Goal: Task Accomplishment & Management: Manage account settings

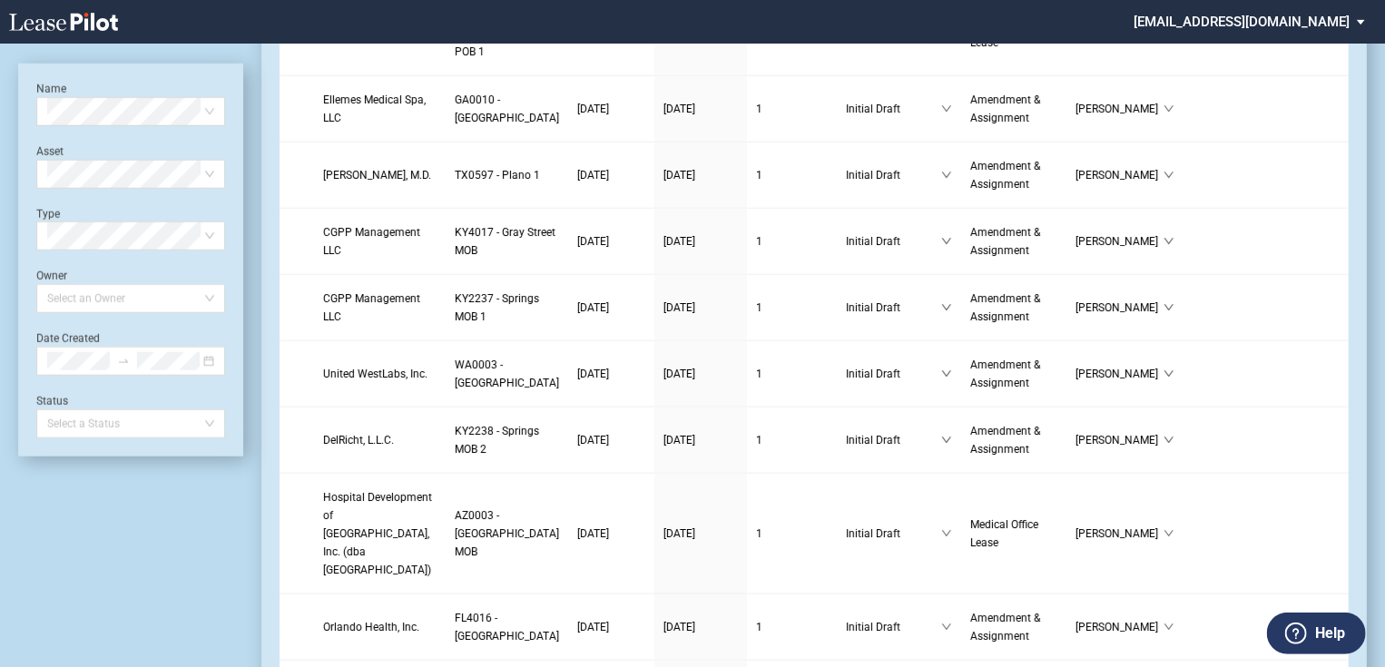
scroll to position [944, 0]
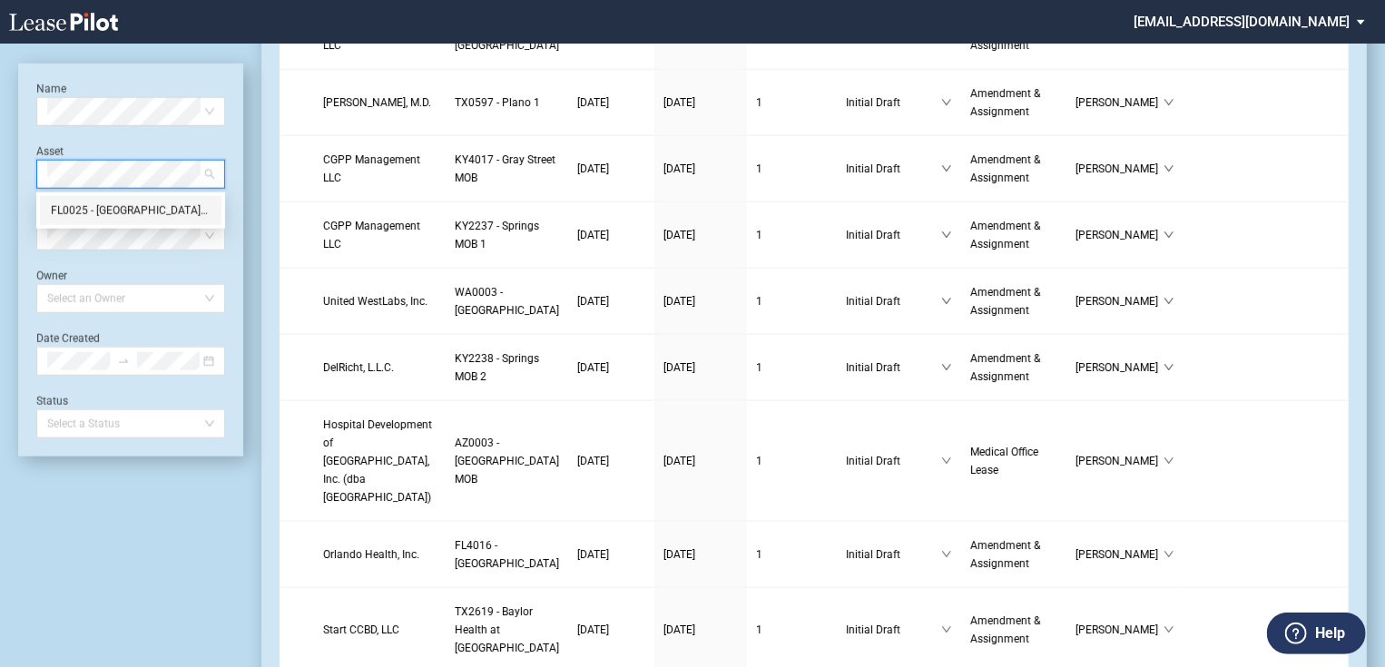
click at [131, 222] on div "FL0025 - Medical Village at Maitland" at bounding box center [130, 210] width 181 height 29
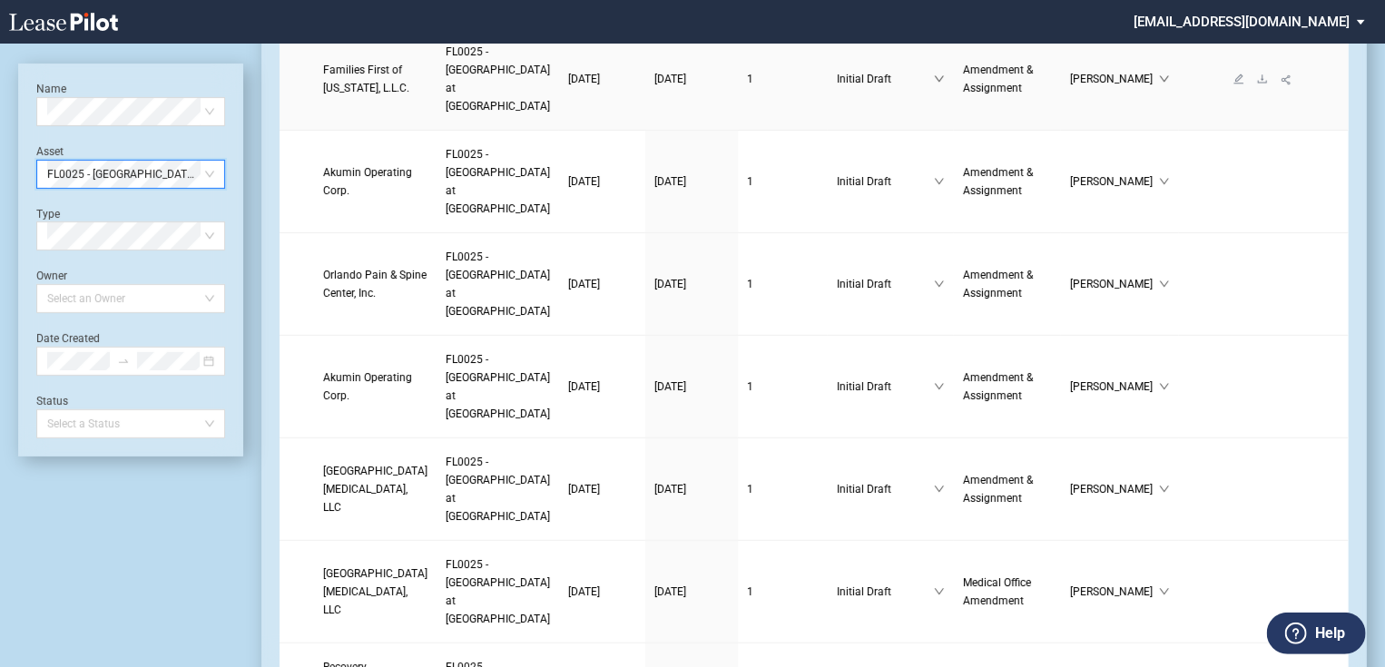
scroll to position [51, 0]
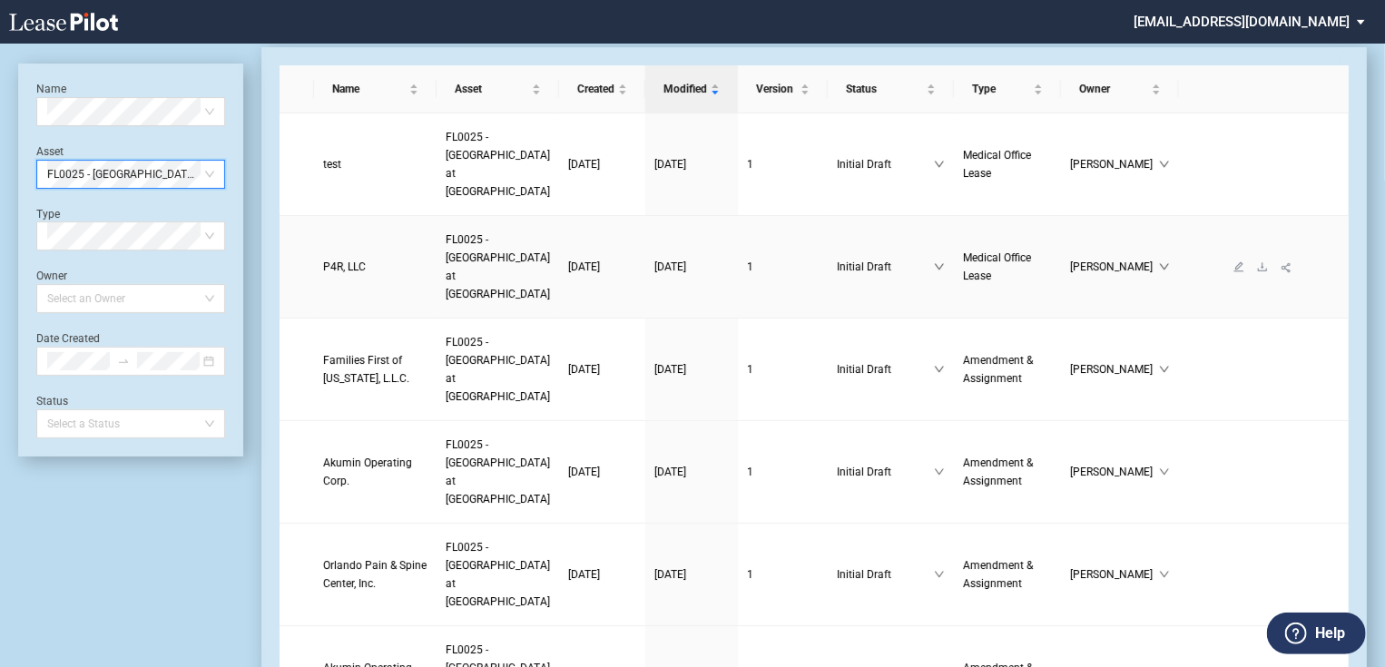
click at [356, 266] on span "P4R, LLC" at bounding box center [344, 266] width 43 height 13
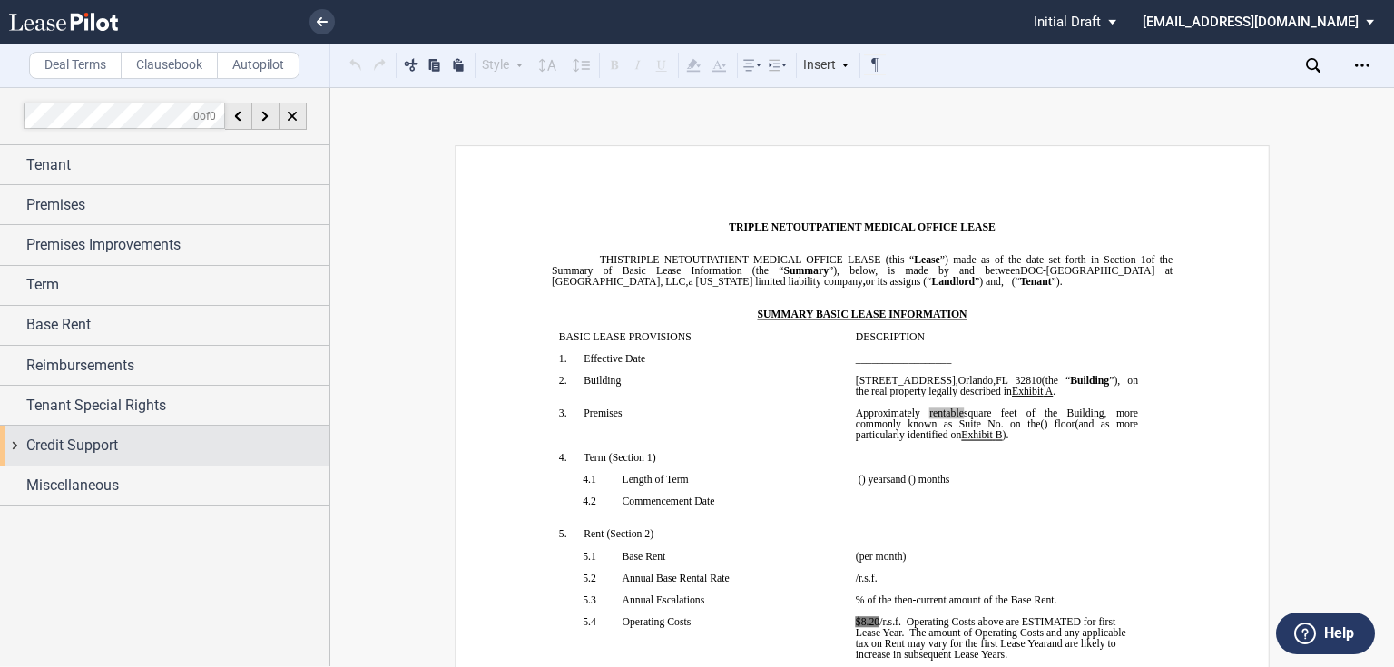
click at [170, 426] on div "Credit Support" at bounding box center [164, 445] width 329 height 39
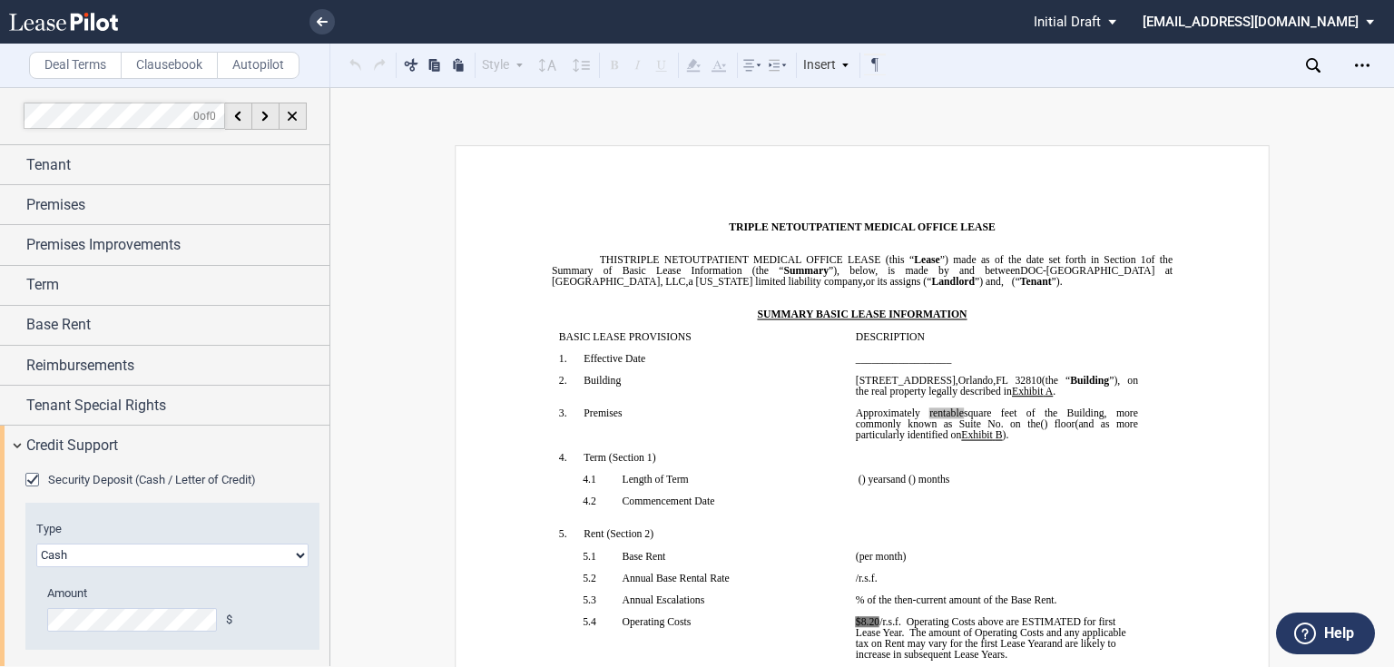
scroll to position [87, 0]
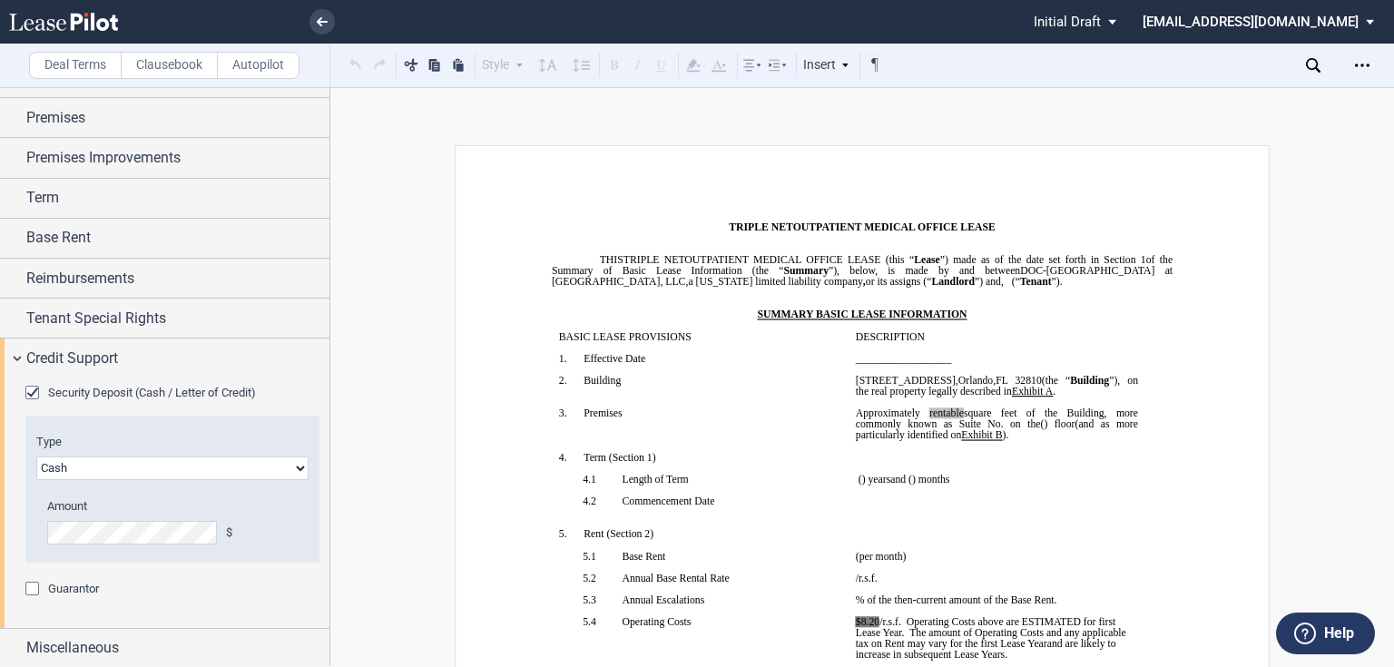
click at [38, 589] on div "Guarantor" at bounding box center [34, 591] width 18 height 18
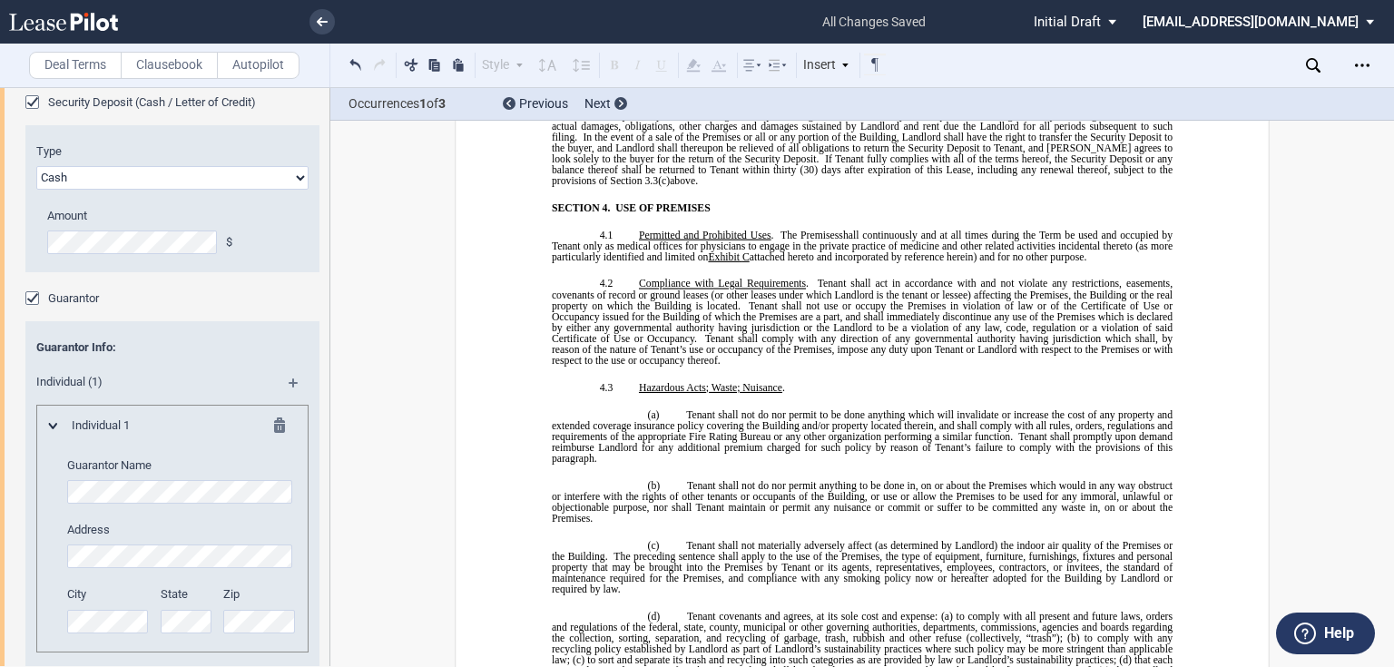
scroll to position [529, 0]
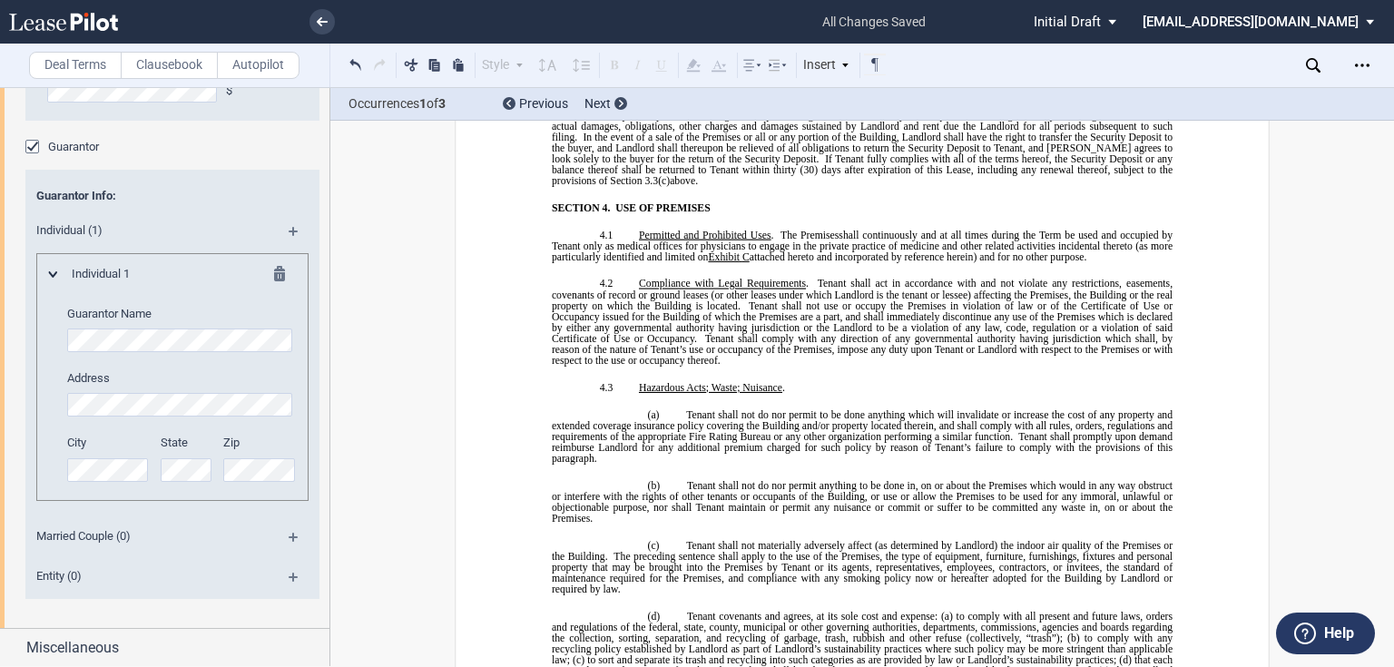
click at [289, 576] on md-icon at bounding box center [301, 584] width 25 height 22
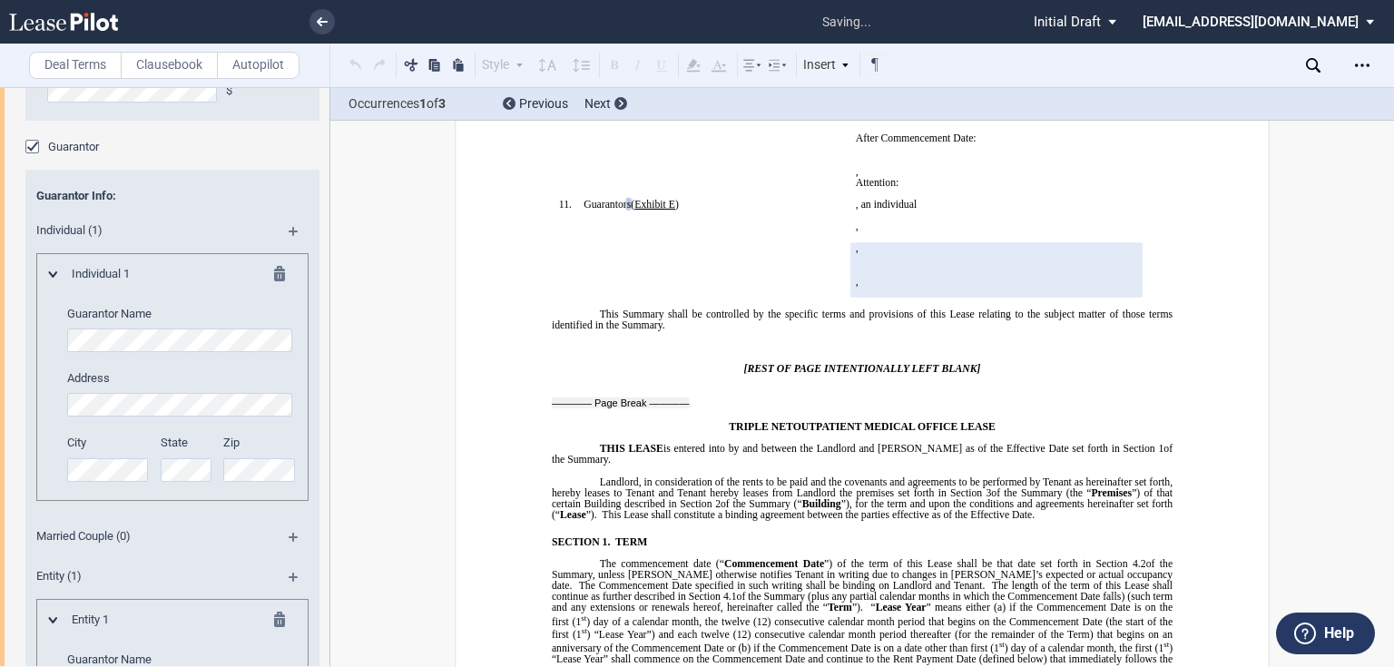
click at [276, 270] on md-icon at bounding box center [285, 277] width 22 height 22
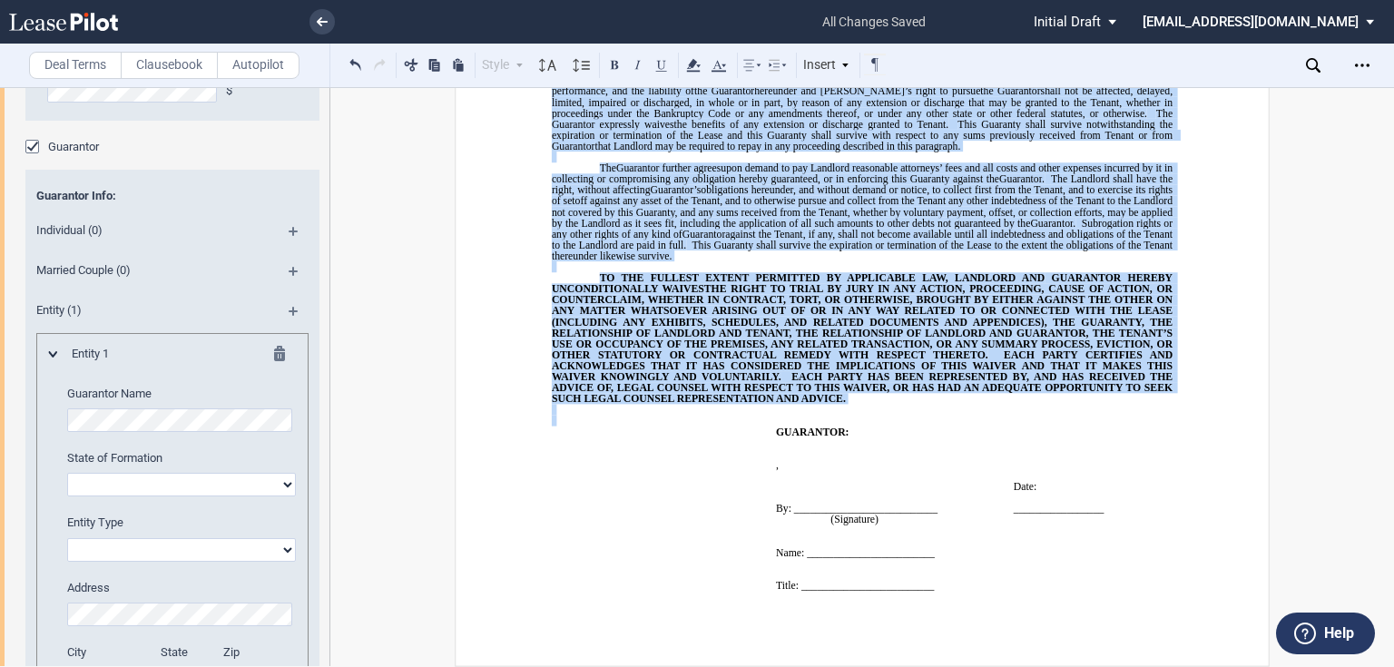
scroll to position [21178, 0]
drag, startPoint x: 599, startPoint y: 409, endPoint x: 850, endPoint y: 404, distance: 251.4
click at [850, 404] on div "GUARANTY As a material part of the consideration inducing DOC-Medical Village a…" at bounding box center [862, 228] width 621 height 747
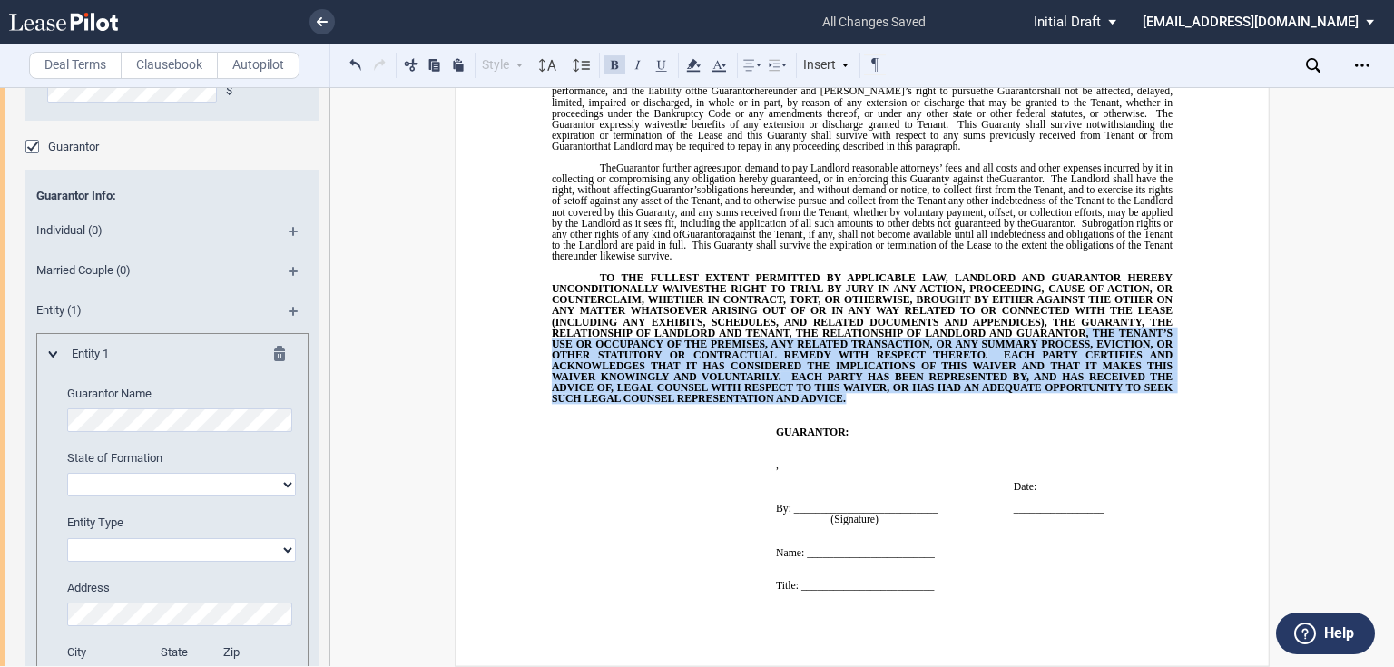
click at [889, 368] on p "TO THE FULLEST EXTENT PERMITTED BY APPLICABLE LAW, LANDLORD AND GUARANTORS HERE…" at bounding box center [862, 338] width 621 height 132
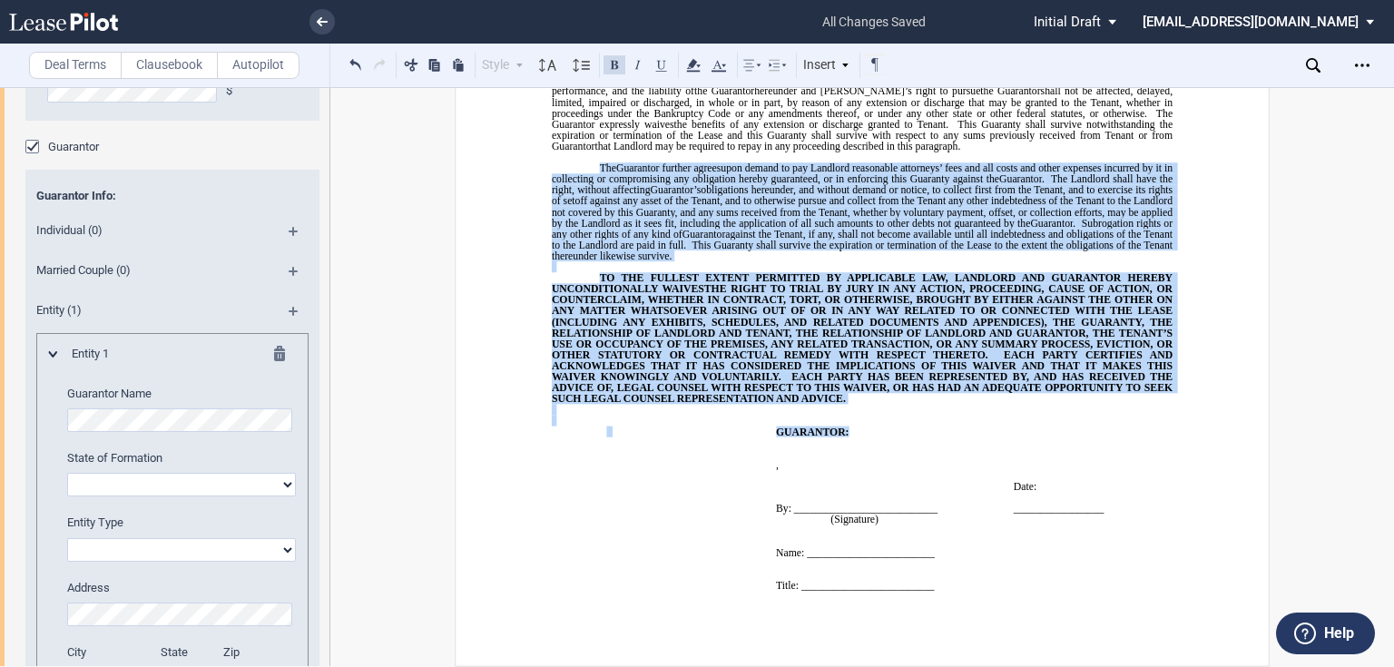
drag, startPoint x: 859, startPoint y: 401, endPoint x: 746, endPoint y: 214, distance: 218.7
click at [717, 87] on div "GUARANTY As a material part of the consideration inducing DOC-Medical Village a…" at bounding box center [862, 228] width 621 height 747
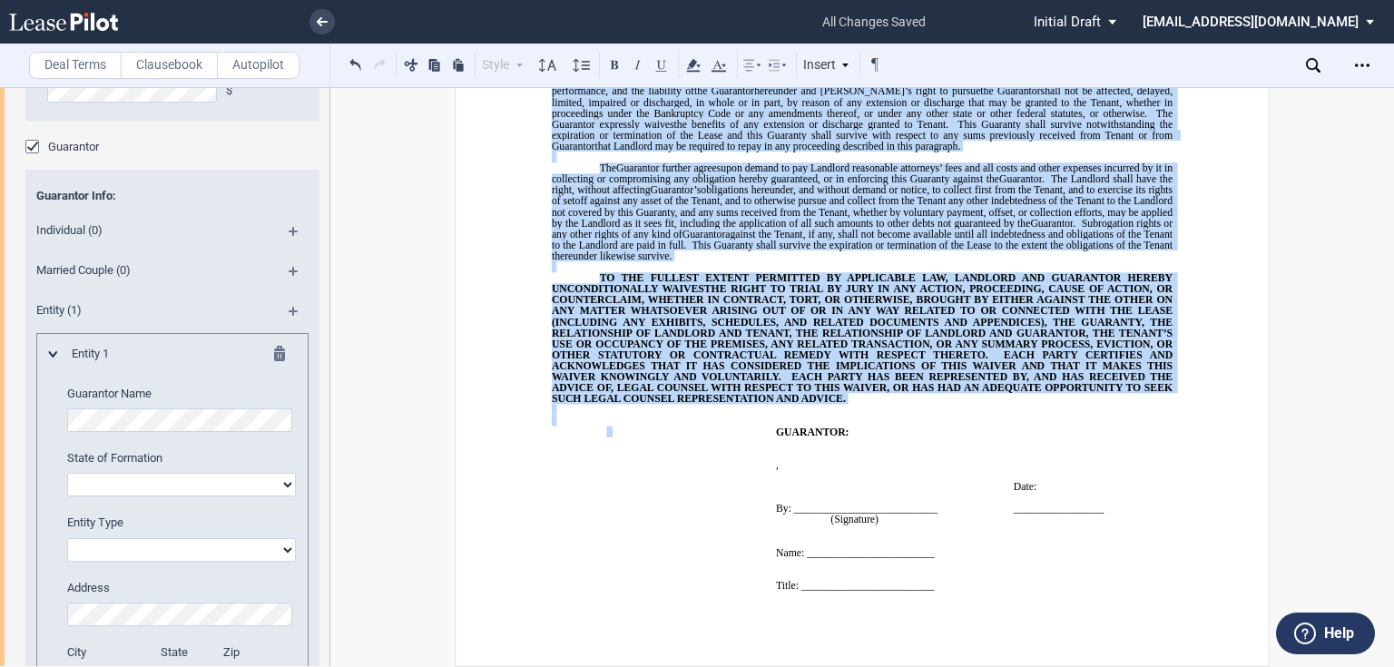
scroll to position [20981, 0]
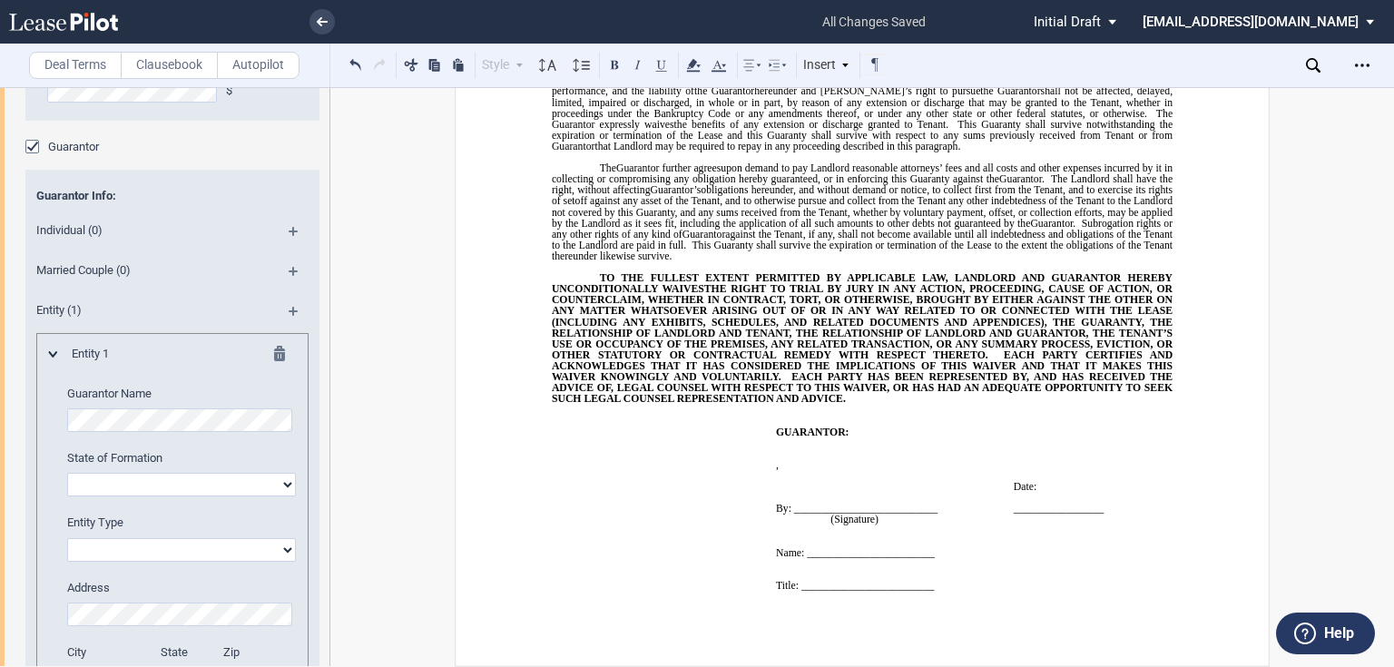
drag, startPoint x: 809, startPoint y: 426, endPoint x: 809, endPoint y: 437, distance: 11.8
click at [808, 283] on span "TO THE FULLEST EXTENT PERMITTED BY APPLICABLE LAW, LANDLORD AND" at bounding box center [823, 277] width 446 height 11
drag, startPoint x: 809, startPoint y: 446, endPoint x: 776, endPoint y: 488, distance: 53.6
click at [776, 338] on span "THE RIGHT TO TRIAL BY JURY IN ANY ACTION, PROCEEDING, CAUSE OF ACTION, OR COUNT…" at bounding box center [863, 310] width 623 height 55
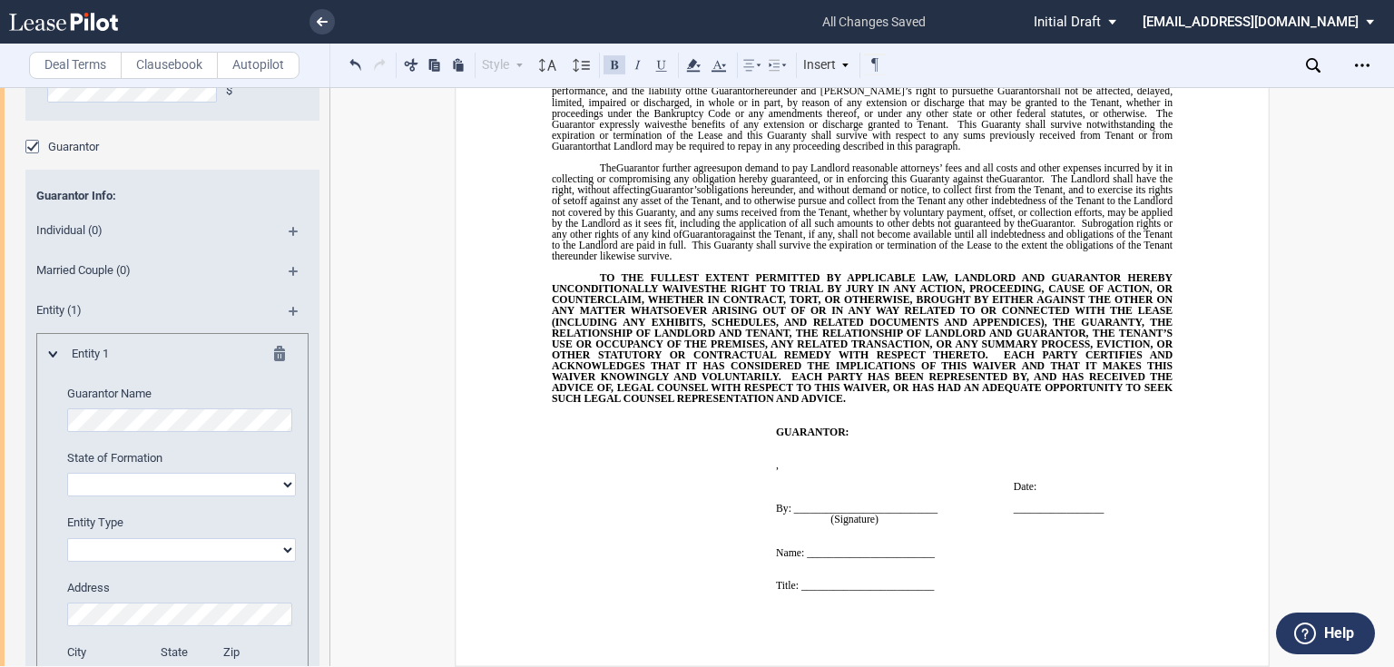
click at [776, 338] on span "THE RIGHT TO TRIAL BY JURY IN ANY ACTION, PROCEEDING, CAUSE OF ACTION, OR COUNT…" at bounding box center [863, 310] width 623 height 55
click at [807, 338] on span "THE RIGHT TO TRIAL BY JURY IN ANY ACTION, PROCEEDING, CAUSE OF ACTION, OR COUNT…" at bounding box center [863, 310] width 623 height 55
click at [828, 404] on span "EACH PARTY HAS BEEN REPRESENTED BY, AND HAS RECEIVED THE ADVICE OF, LEGAL COUNS…" at bounding box center [863, 387] width 623 height 33
click at [830, 404] on span "EACH PARTY HAS BEEN REPRESENTED BY, AND HAS RECEIVED THE ADVICE OF, LEGAL COUNS…" at bounding box center [863, 387] width 623 height 33
click at [810, 404] on span "EACH PARTY HAS BEEN REPRESENTED BY, AND HAS RECEIVED THE ADVICE OF, LEGAL COUNS…" at bounding box center [863, 387] width 623 height 33
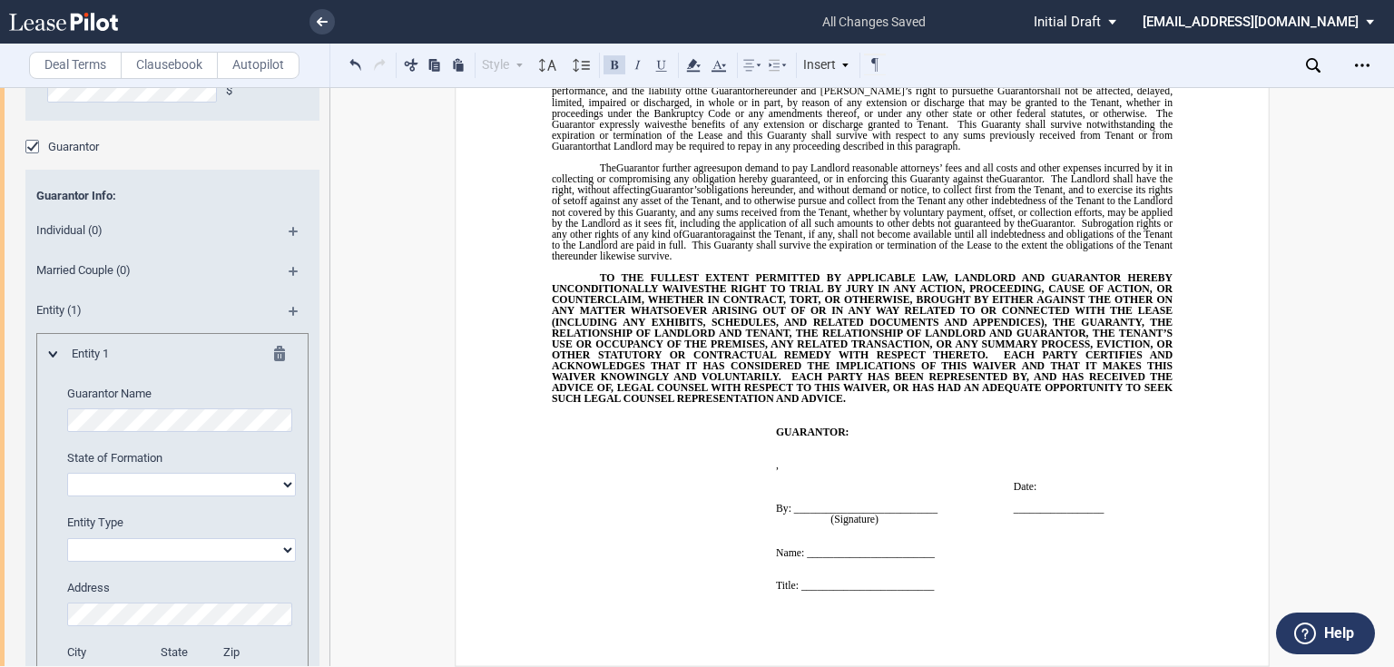
click at [806, 382] on span "EACH PARTY CERTIFIES AND ACKNOWLEDGES THAT IT HAS CONSIDERED THE IMPLICATIONS O…" at bounding box center [863, 365] width 623 height 33
click at [805, 404] on span "EACH PARTY HAS BEEN REPRESENTED BY, AND HAS RECEIVED THE ADVICE OF, LEGAL COUNS…" at bounding box center [863, 387] width 623 height 33
click at [814, 404] on span "EACH PARTY HAS BEEN REPRESENTED BY, AND HAS RECEIVED THE ADVICE OF, LEGAL COUNS…" at bounding box center [863, 387] width 623 height 33
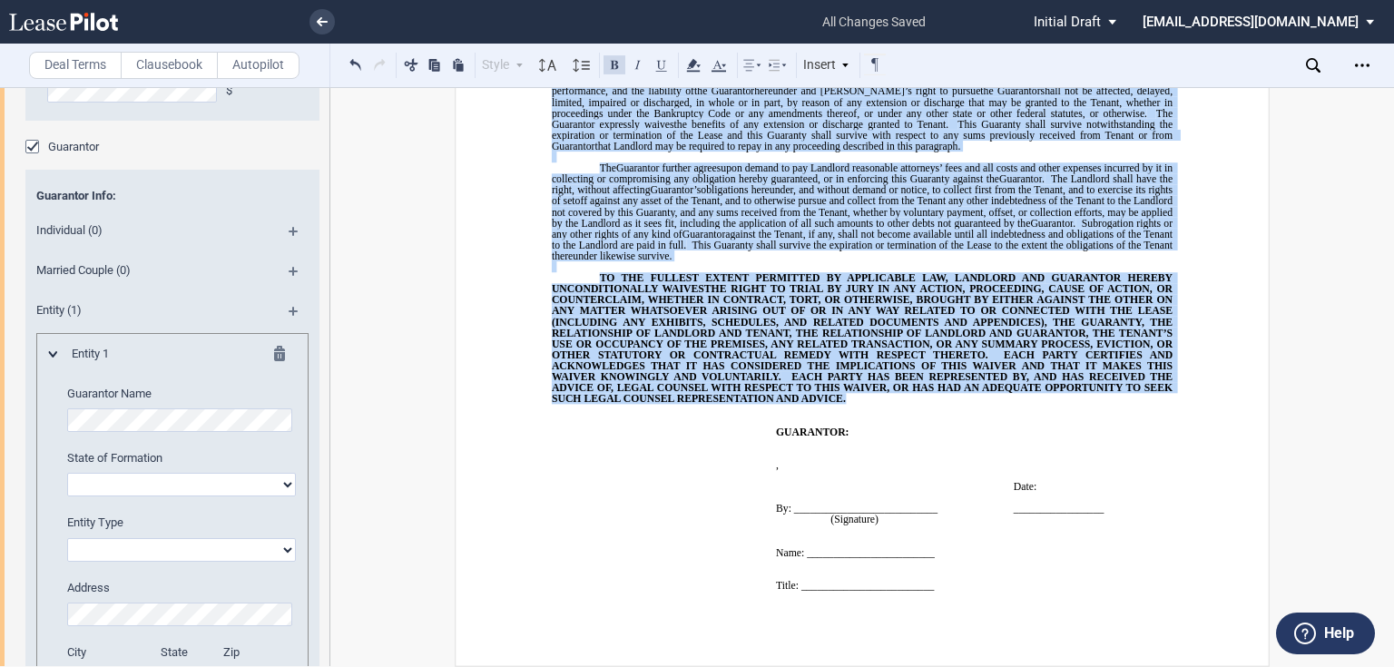
drag, startPoint x: 884, startPoint y: 563, endPoint x: 595, endPoint y: 242, distance: 431.2
click at [595, 242] on div "GUARANTY As a material part of the consideration inducing DOC-Medical Village a…" at bounding box center [862, 228] width 621 height 747
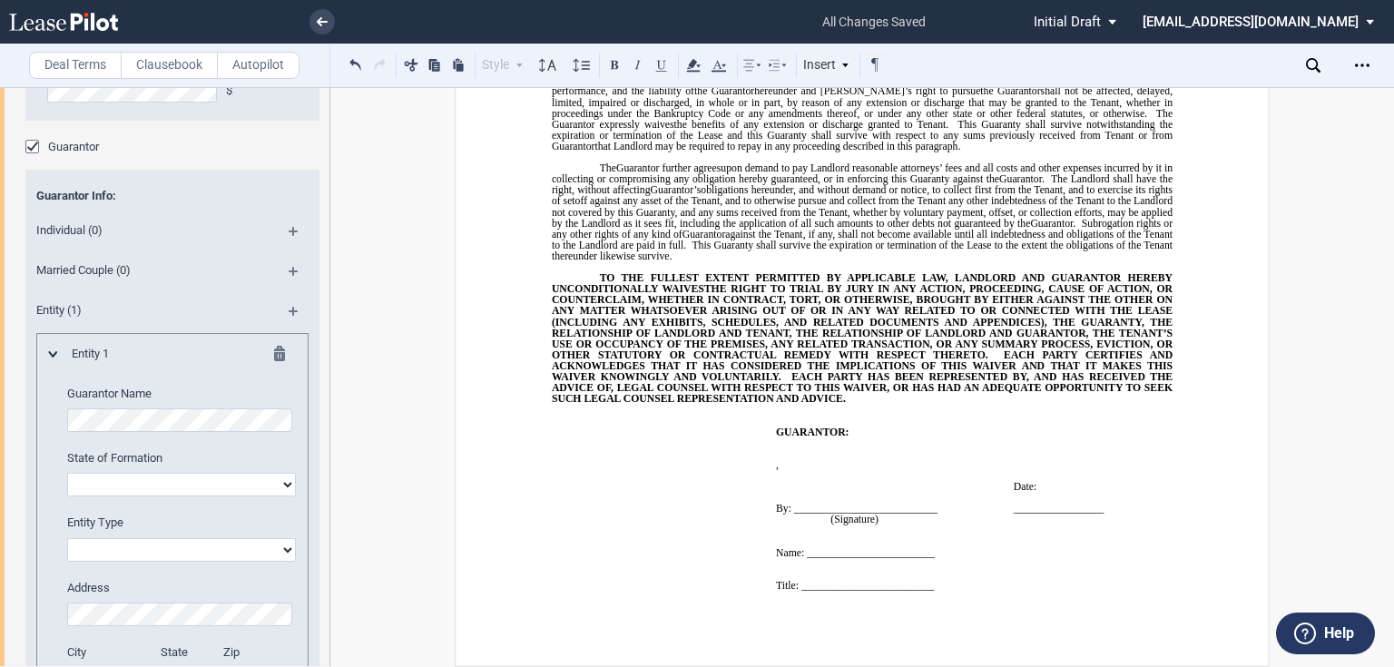
drag, startPoint x: 597, startPoint y: 246, endPoint x: 710, endPoint y: 411, distance: 199.9
drag, startPoint x: 691, startPoint y: 335, endPoint x: 630, endPoint y: 334, distance: 61.7
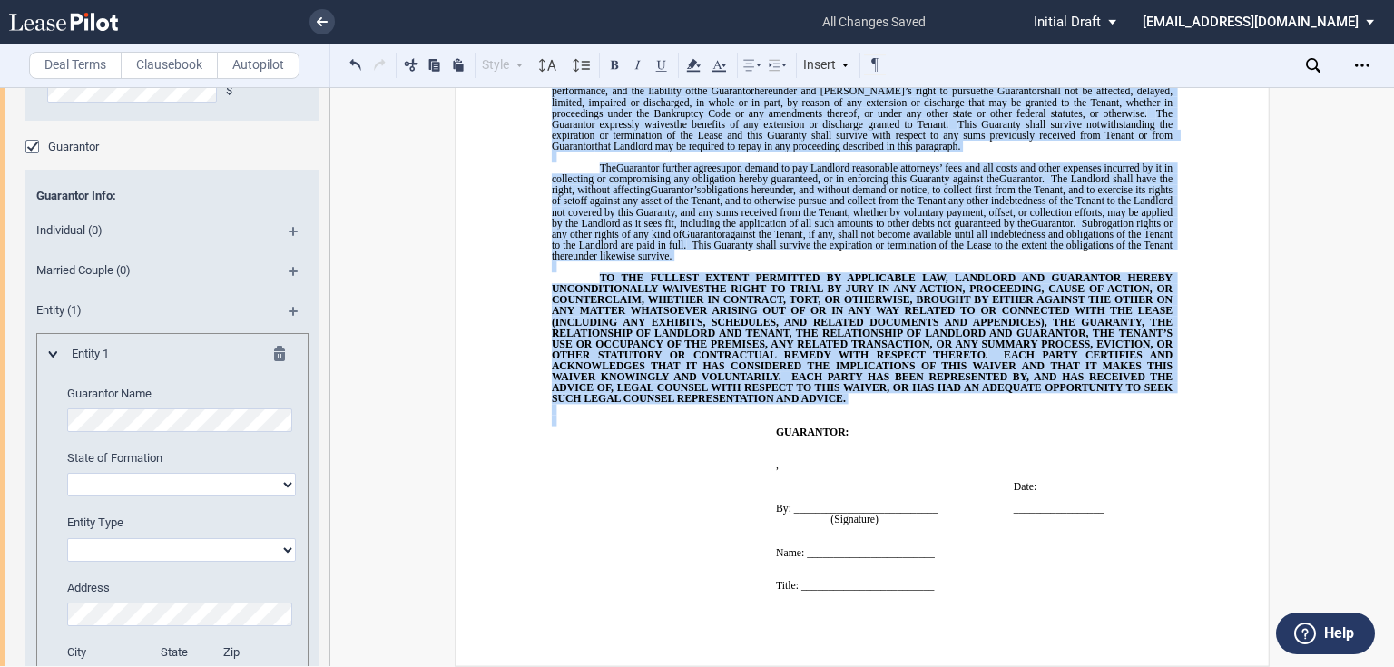
scroll to position [21178, 0]
drag, startPoint x: 604, startPoint y: 244, endPoint x: 812, endPoint y: 378, distance: 246.9
click at [812, 378] on div "GUARANTY As a material part of the consideration inducing DOC-Medical Village a…" at bounding box center [862, 228] width 621 height 747
